Goal: Communication & Community: Ask a question

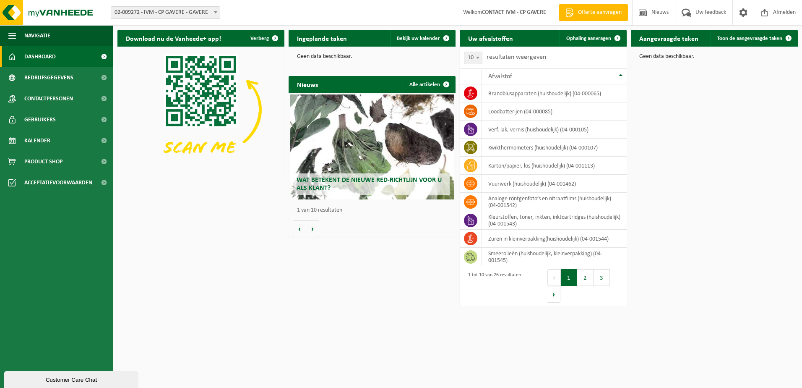
click at [93, 379] on div "Customer Care Chat" at bounding box center [71, 379] width 122 height 6
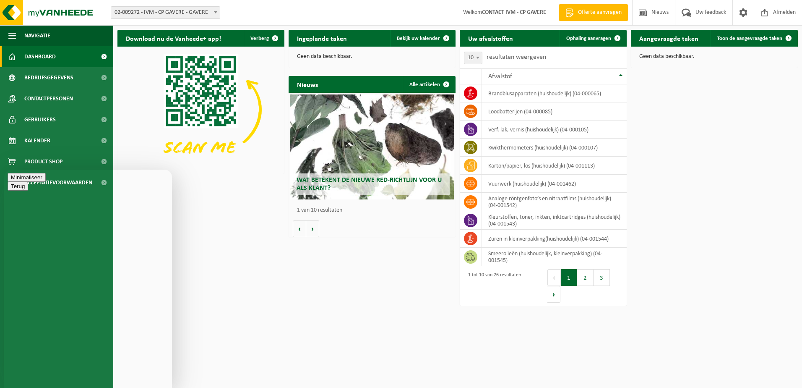
type textarea "b"
type textarea "Beste,"
click at [46, 197] on button "Minimaliseer" at bounding box center [27, 201] width 38 height 9
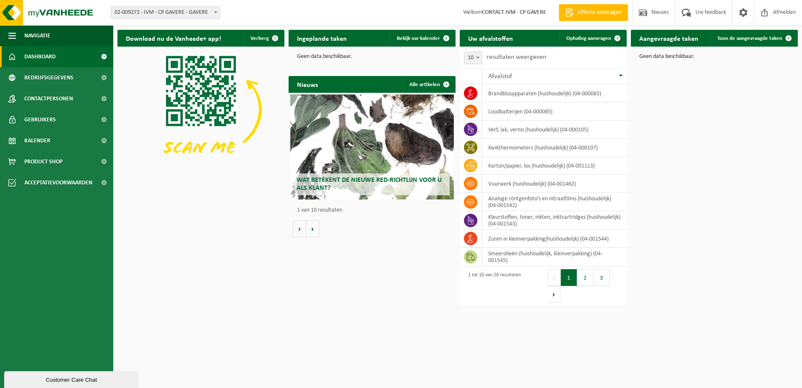
click at [48, 376] on div "Customer Care Chat" at bounding box center [71, 379] width 122 height 6
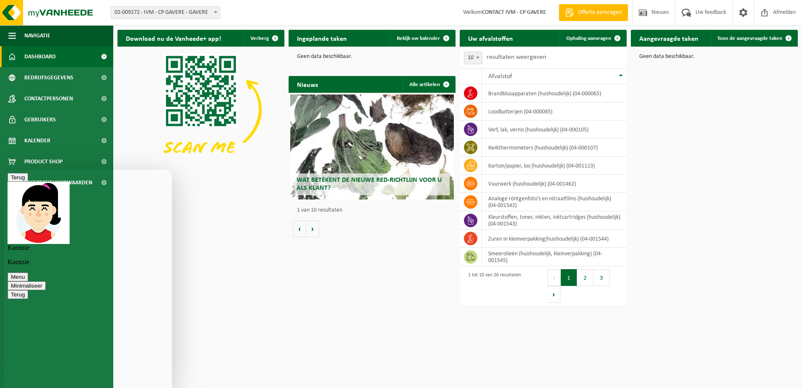
type textarea "w"
type textarea "Wij hebben nog een vuilbak 120l oliehoudend filters onder welke catogorie mogen…"
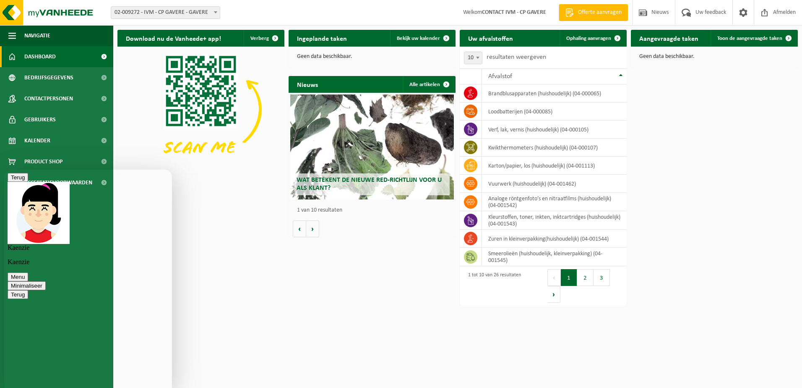
type textarea "ja hoor dat mag alvast bedankt"
